Goal: Transaction & Acquisition: Purchase product/service

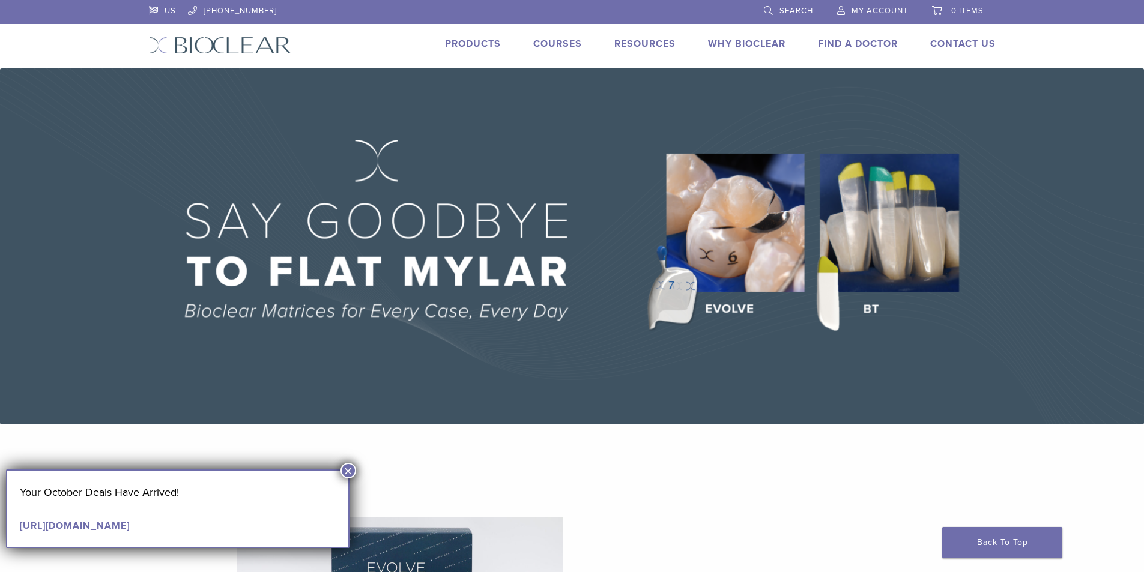
click at [468, 46] on link "Products" at bounding box center [473, 44] width 56 height 12
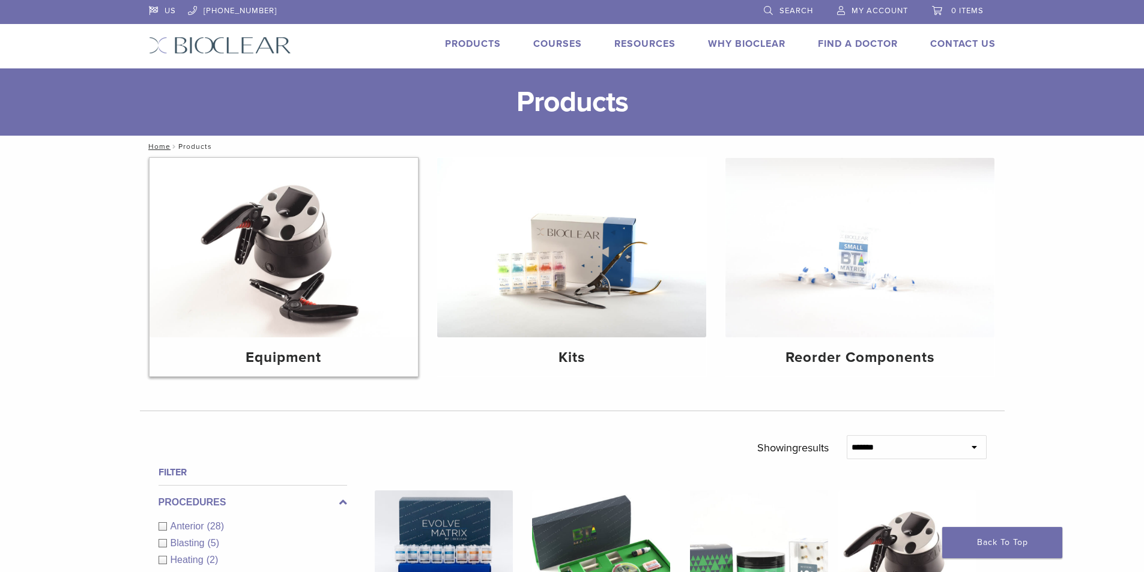
click at [300, 270] on img at bounding box center [283, 248] width 269 height 180
